Goal: Information Seeking & Learning: Learn about a topic

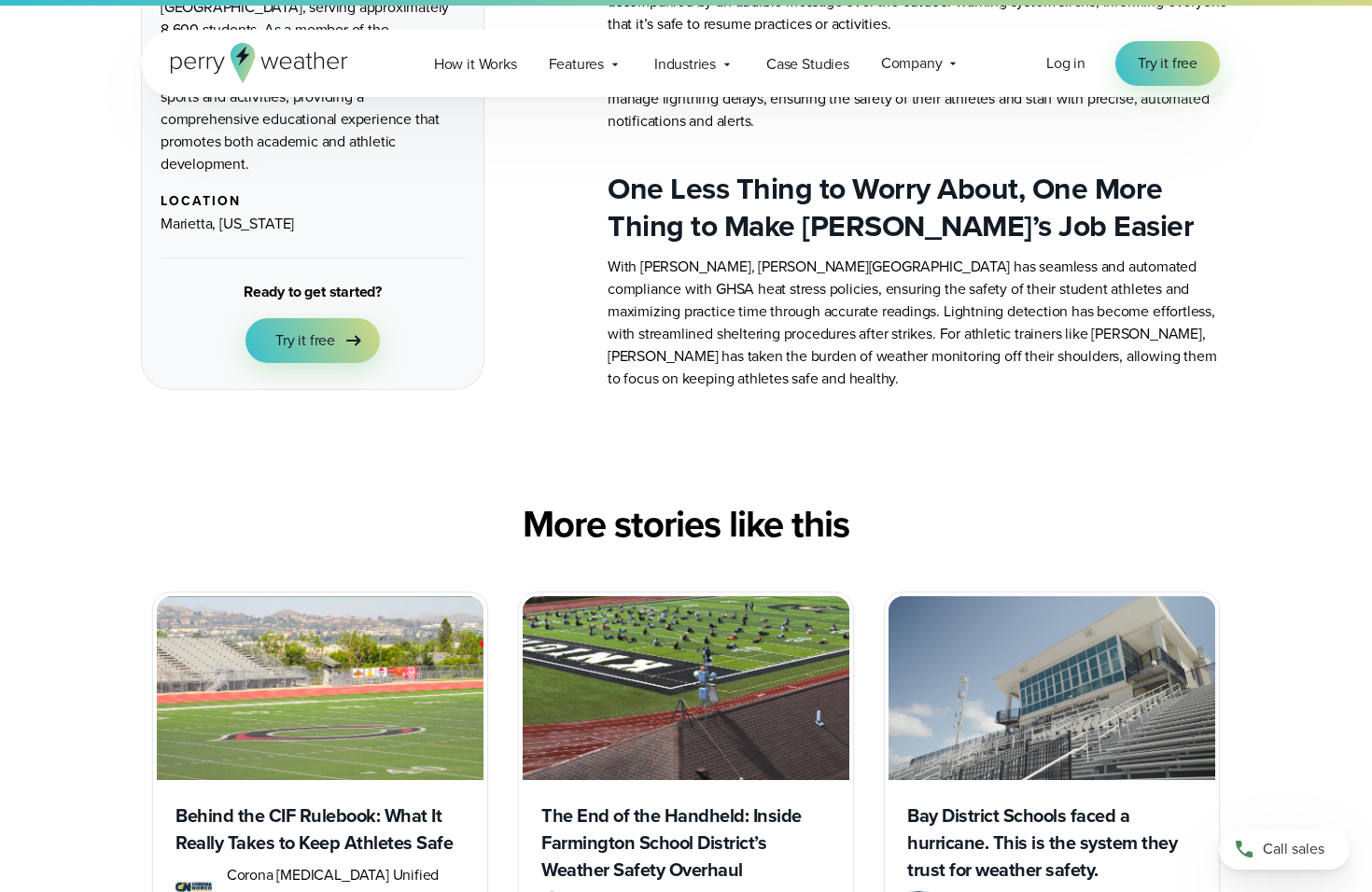
scroll to position [3390, 0]
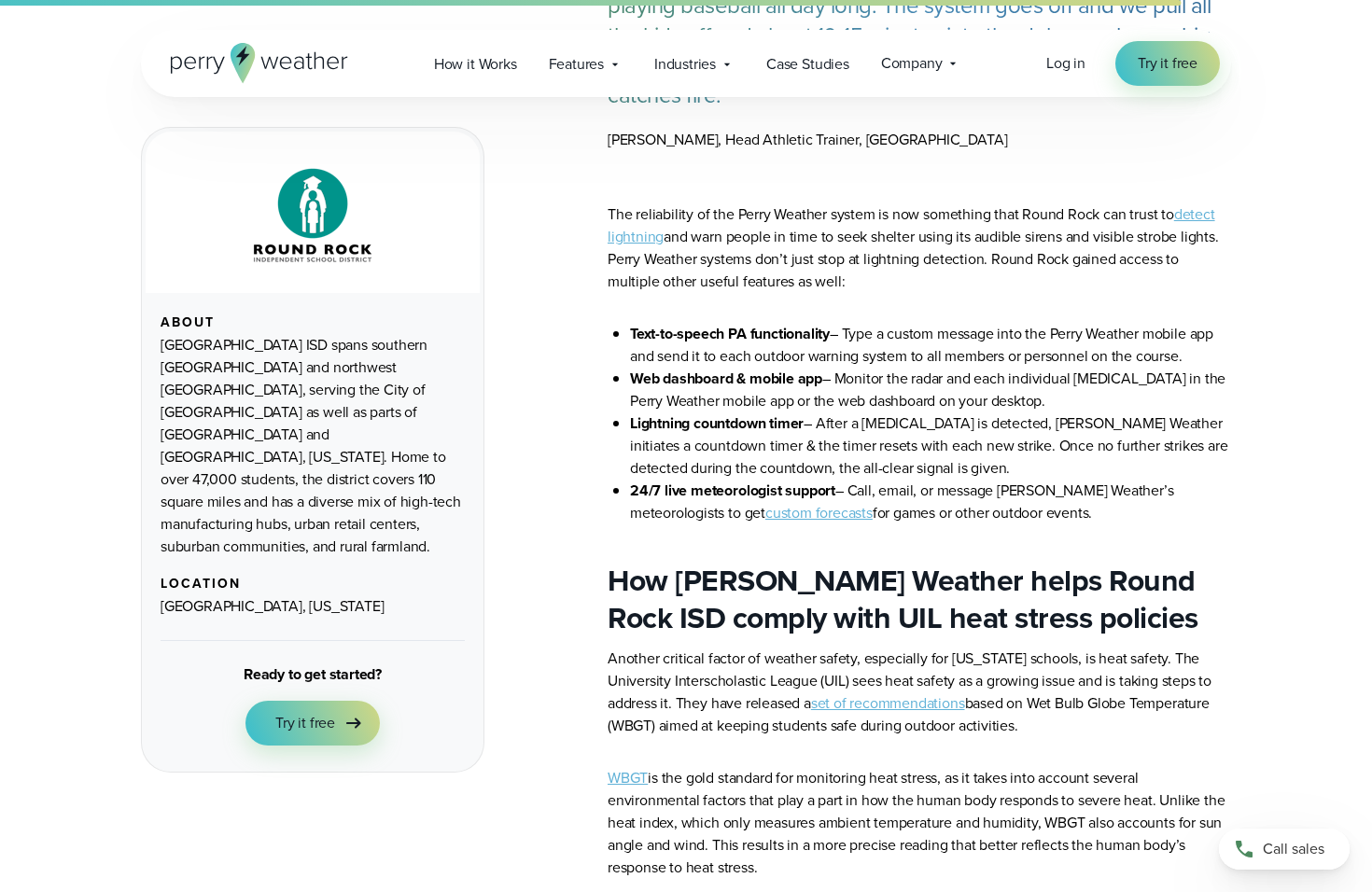
scroll to position [3390, 0]
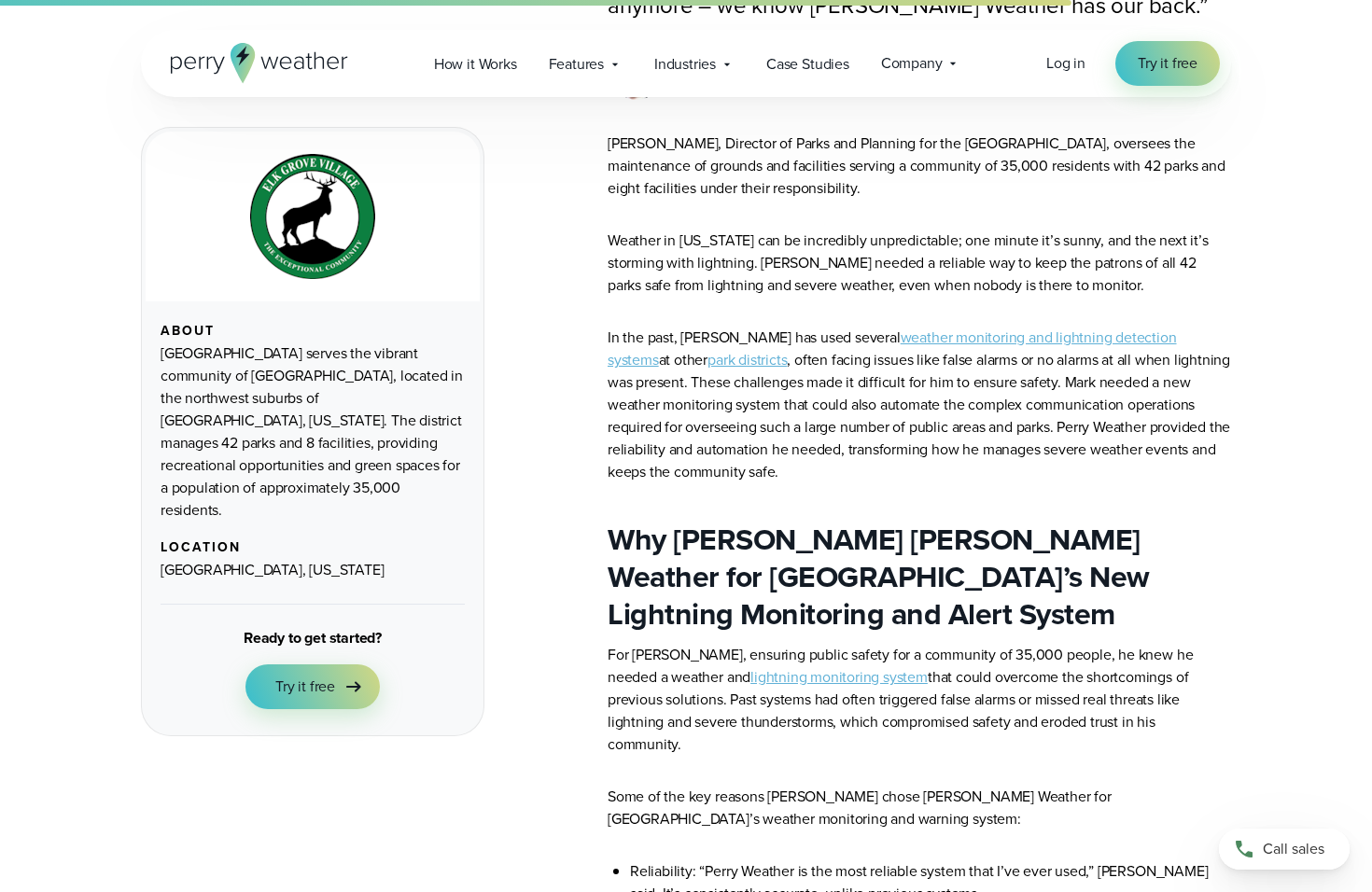
scroll to position [1696, 0]
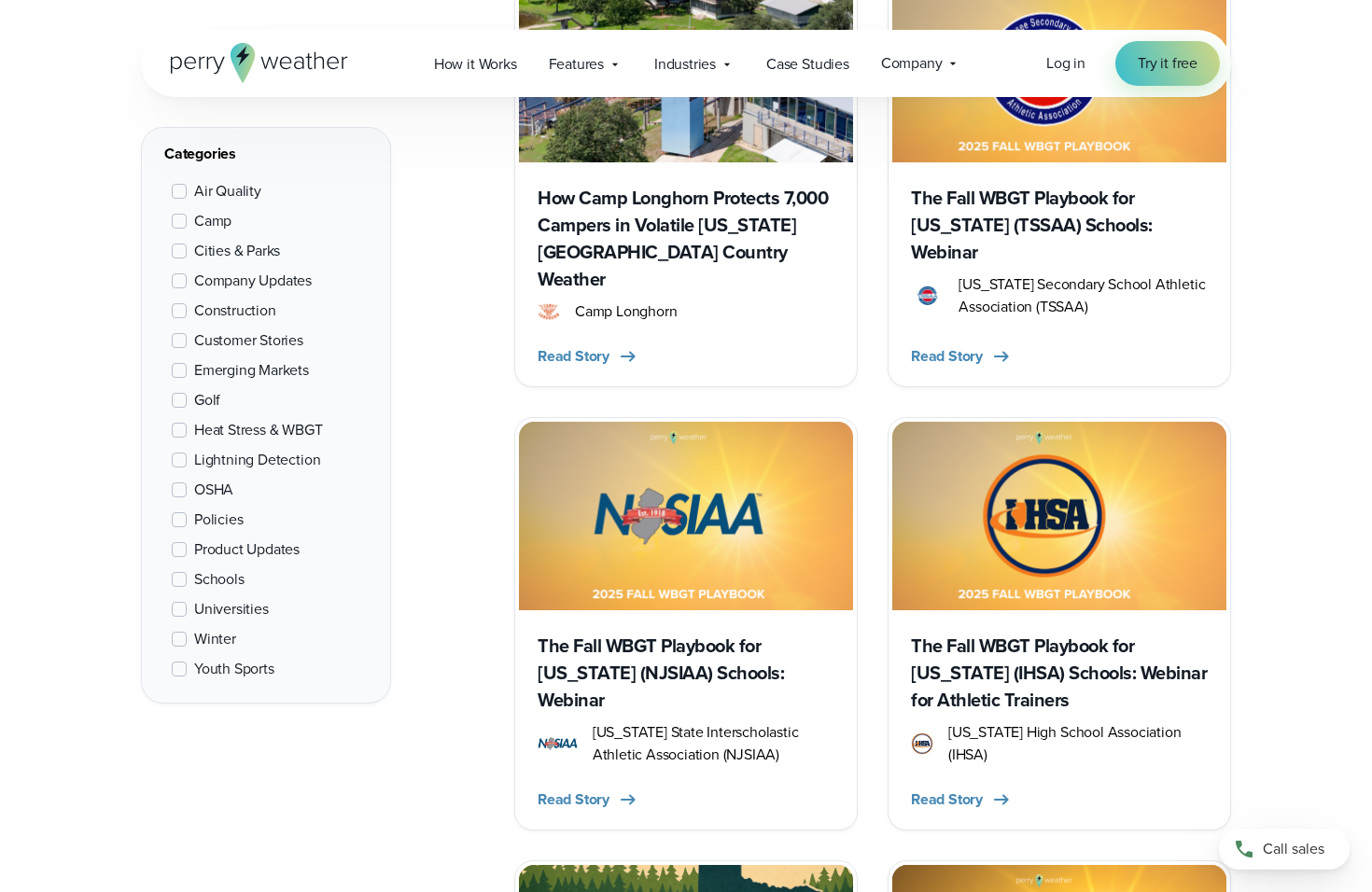
scroll to position [2560, 0]
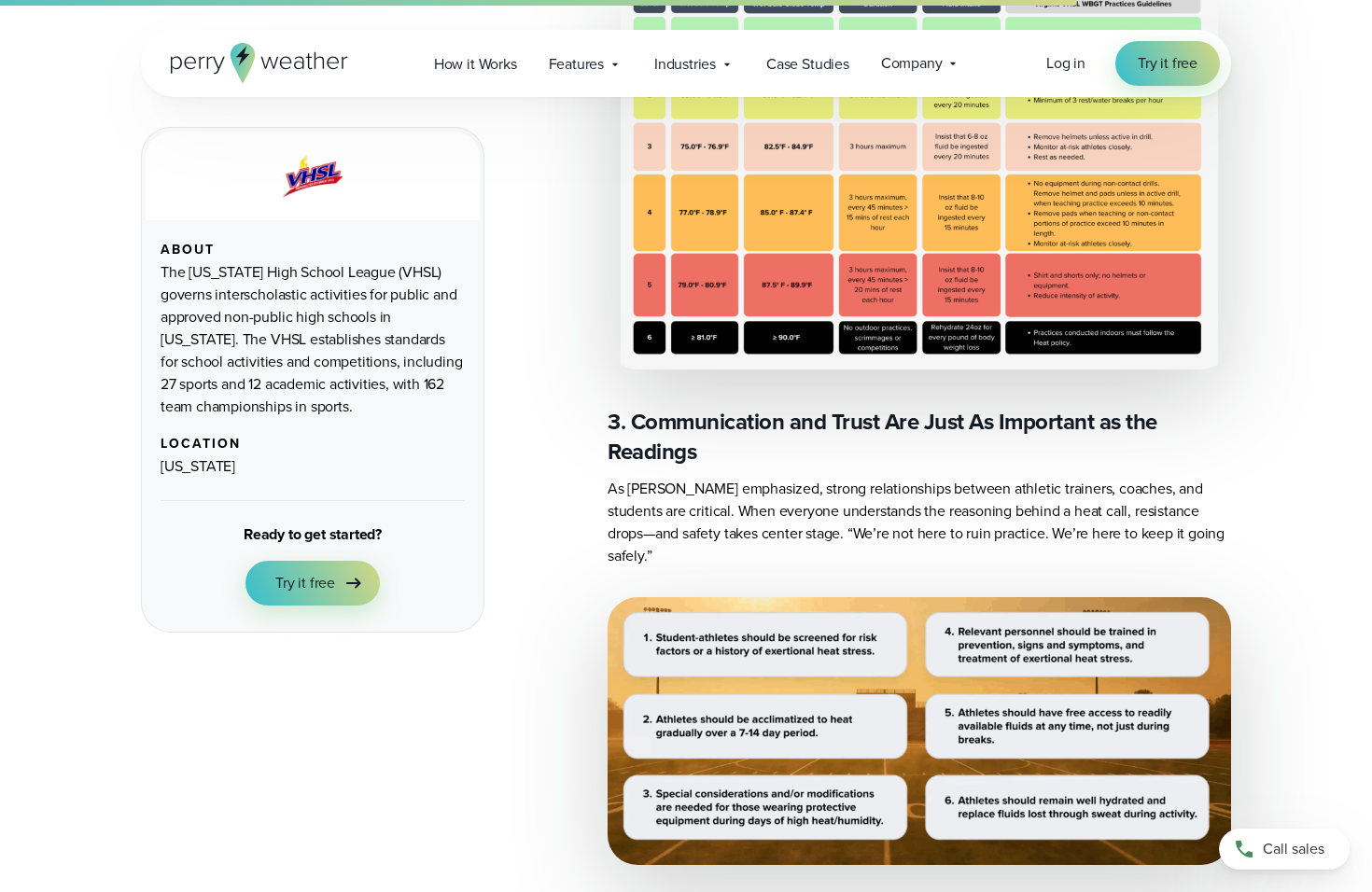
scroll to position [3390, 0]
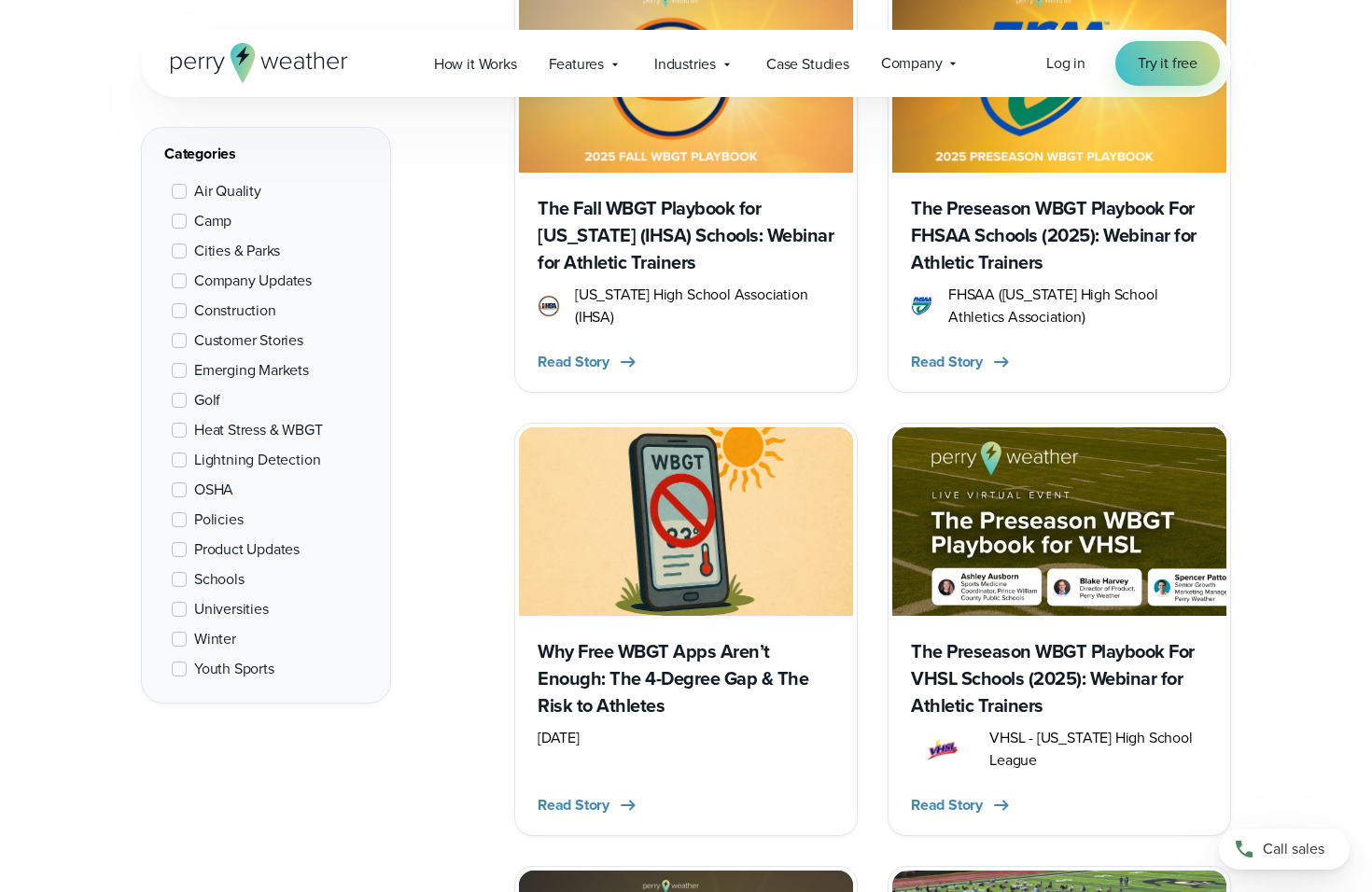
scroll to position [3413, 0]
